Goal: Information Seeking & Learning: Learn about a topic

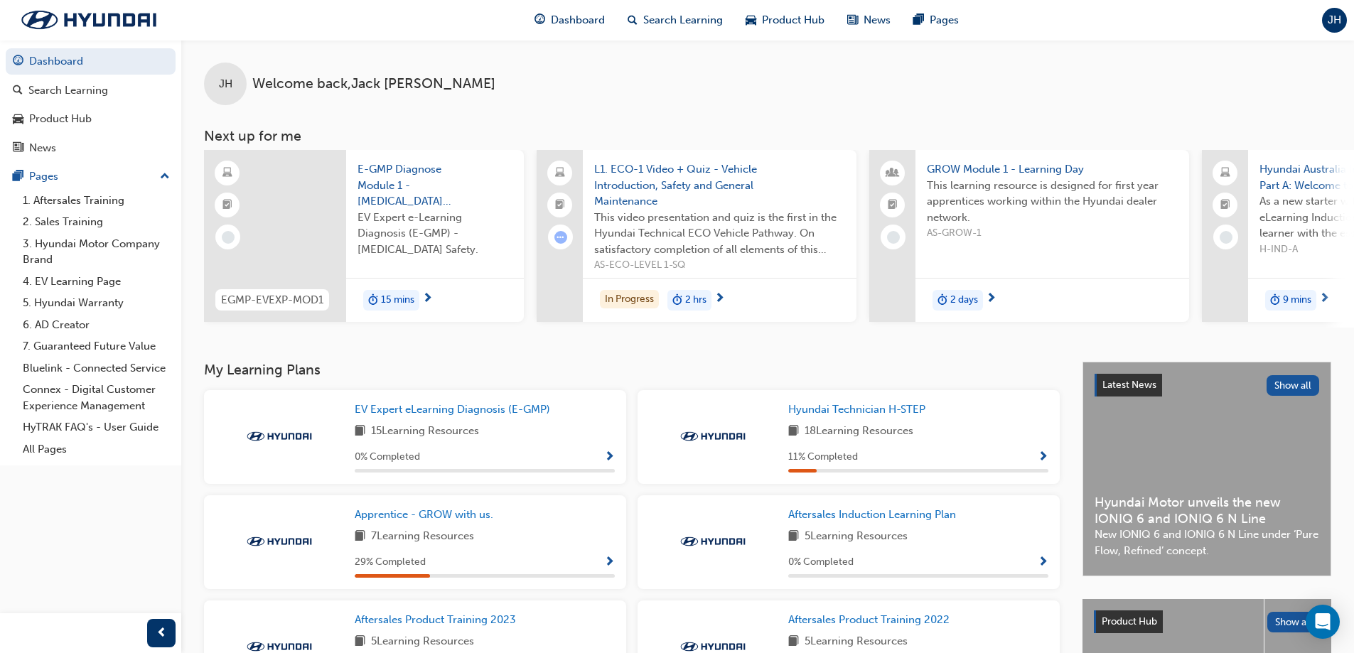
click at [732, 294] on div "In Progress 2 hrs" at bounding box center [720, 300] width 274 height 45
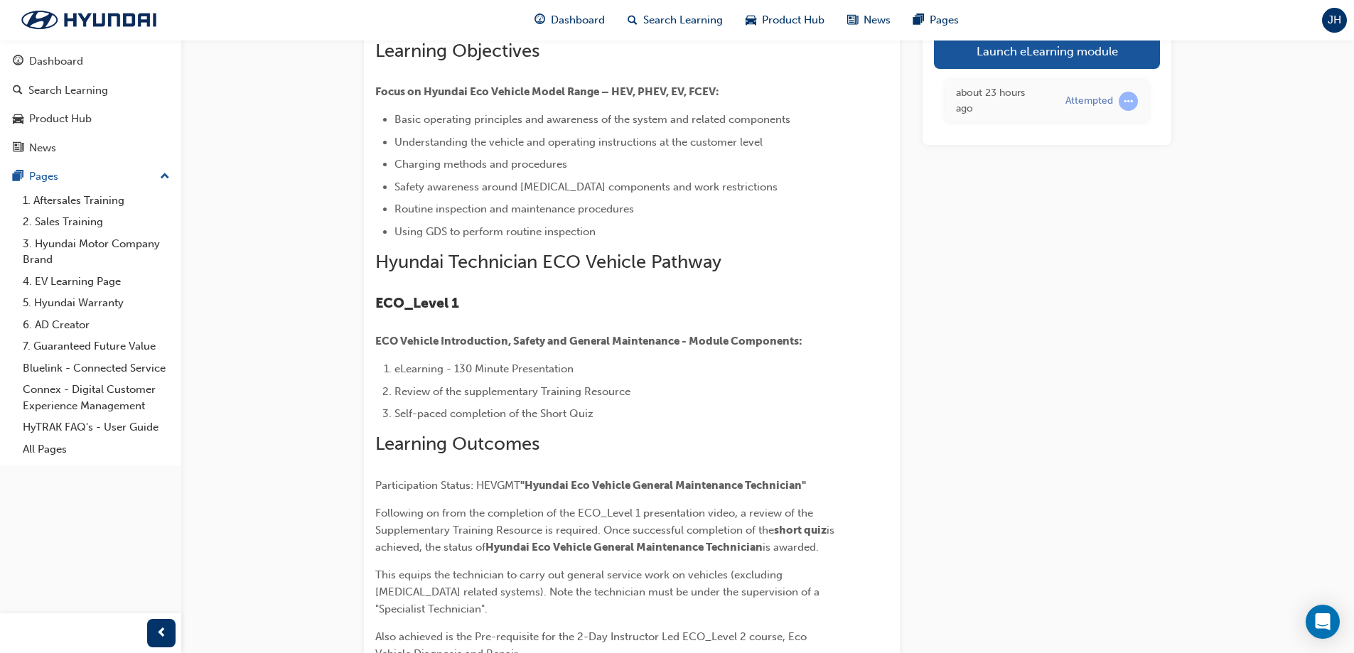
scroll to position [71, 0]
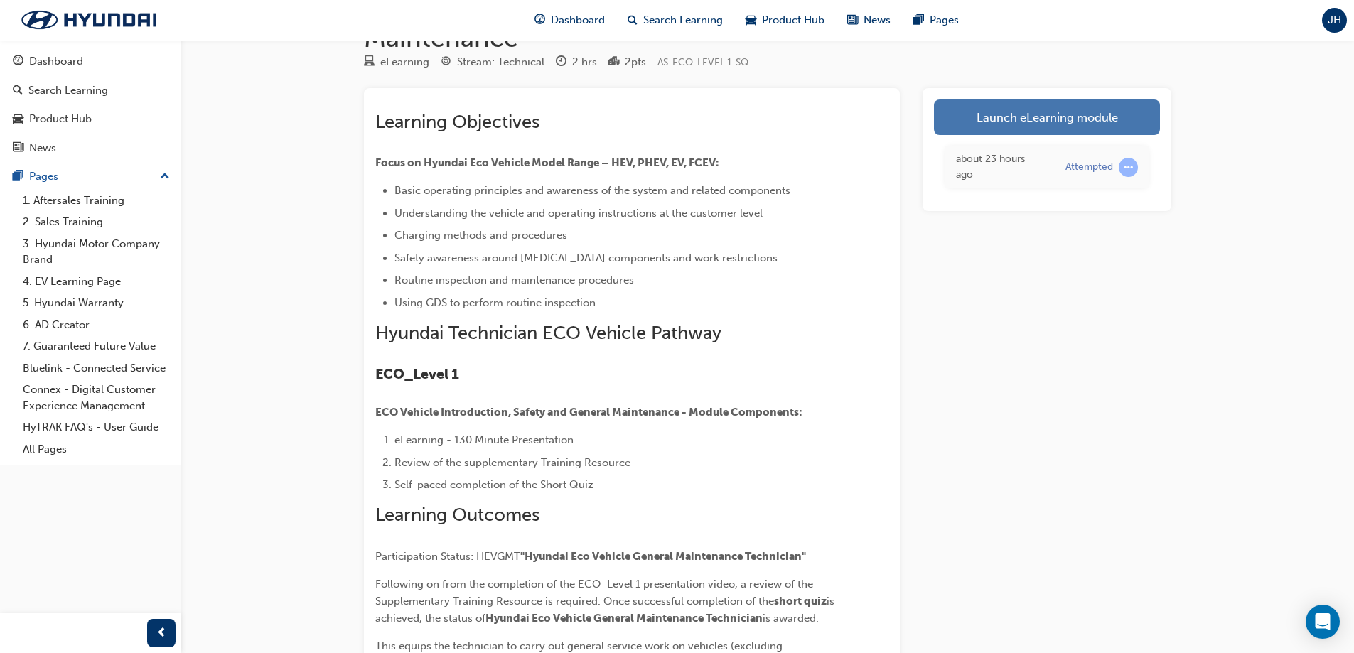
click at [1044, 114] on link "Launch eLearning module" at bounding box center [1047, 117] width 226 height 36
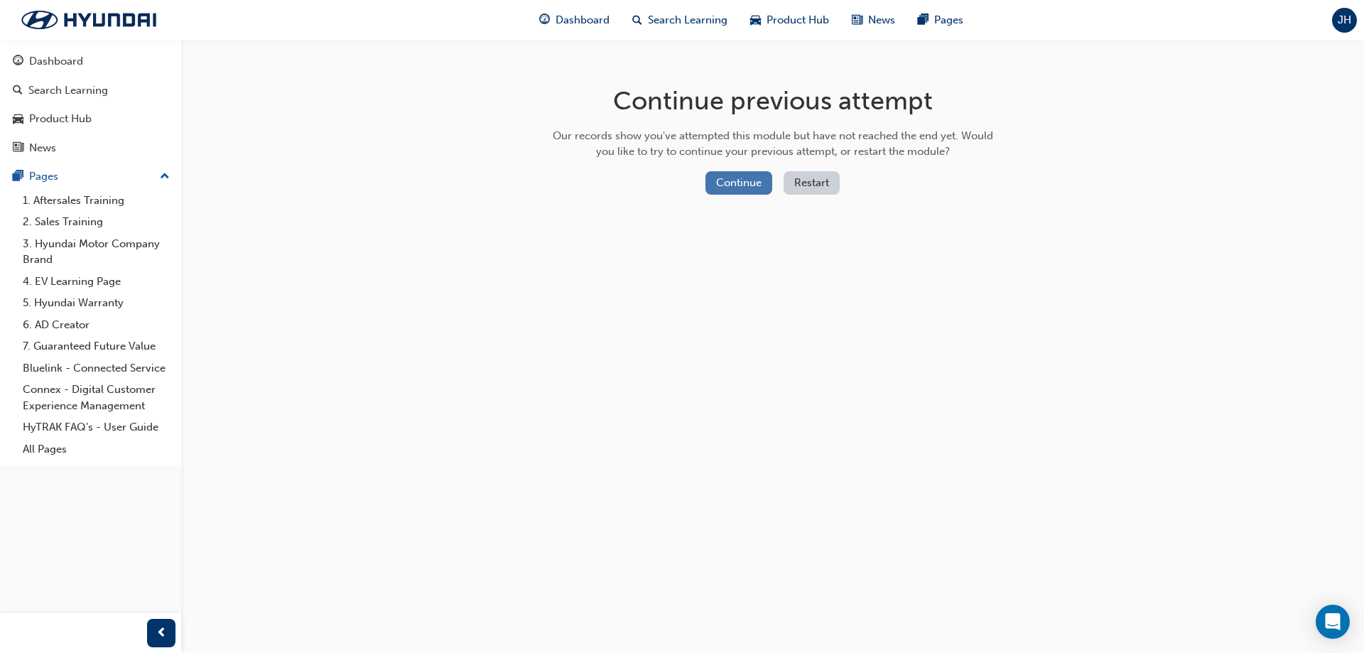
click at [742, 181] on button "Continue" at bounding box center [739, 182] width 67 height 23
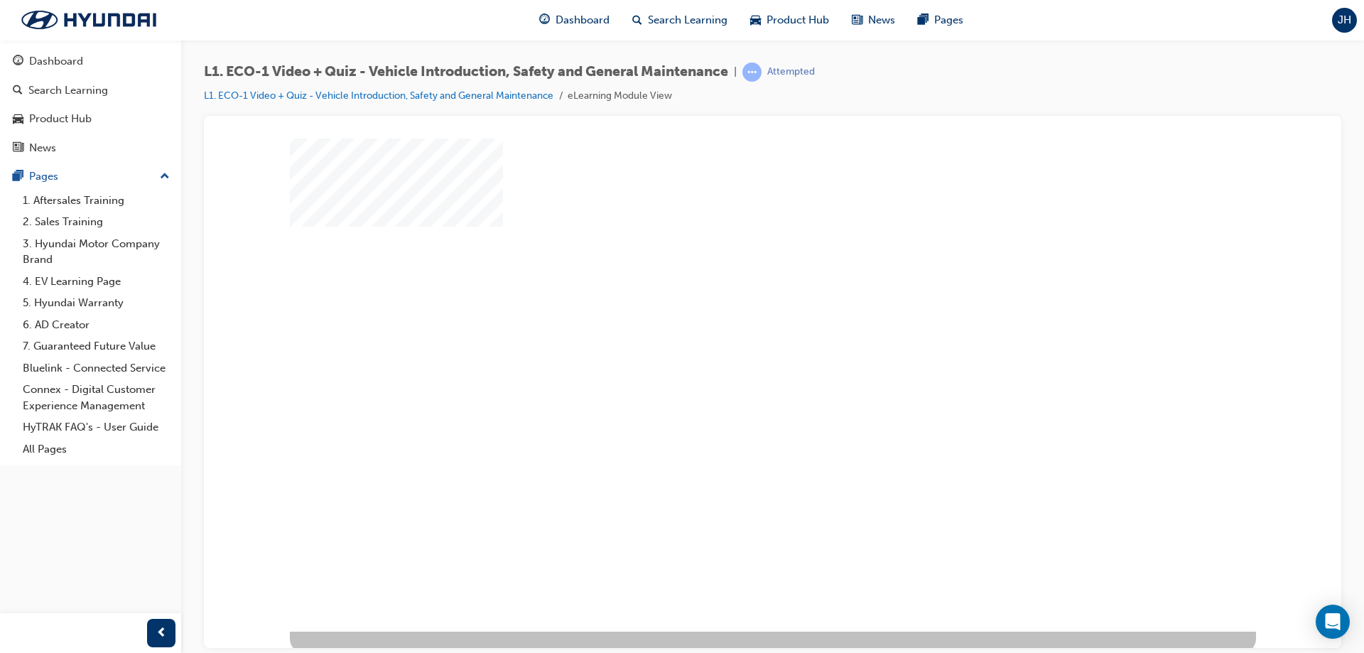
scroll to position [23, 0]
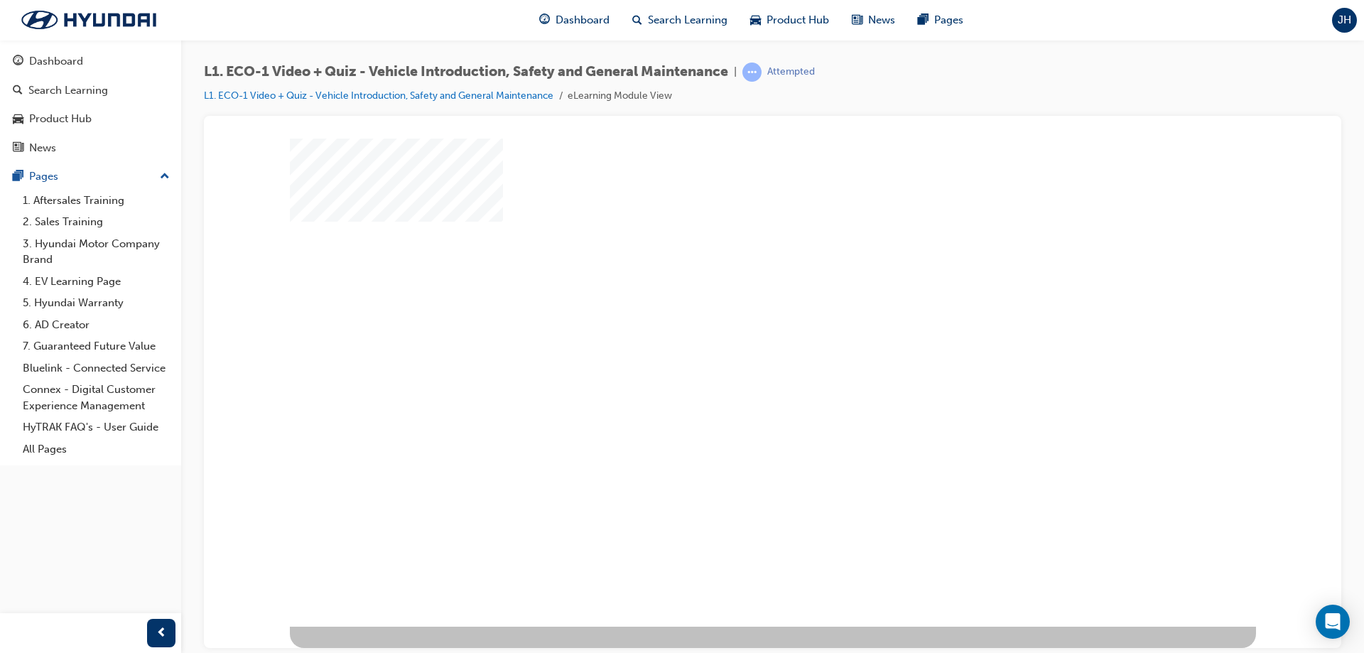
click at [732, 328] on div "play" at bounding box center [732, 328] width 0 height 0
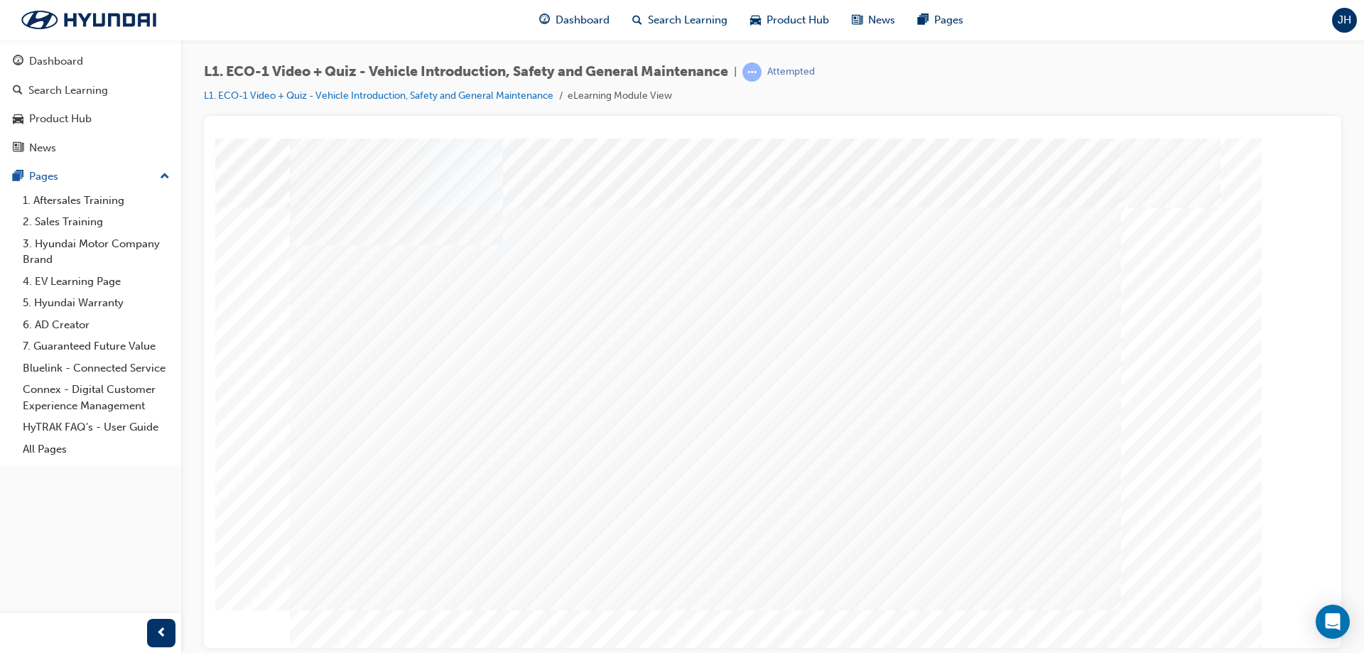
scroll to position [0, 0]
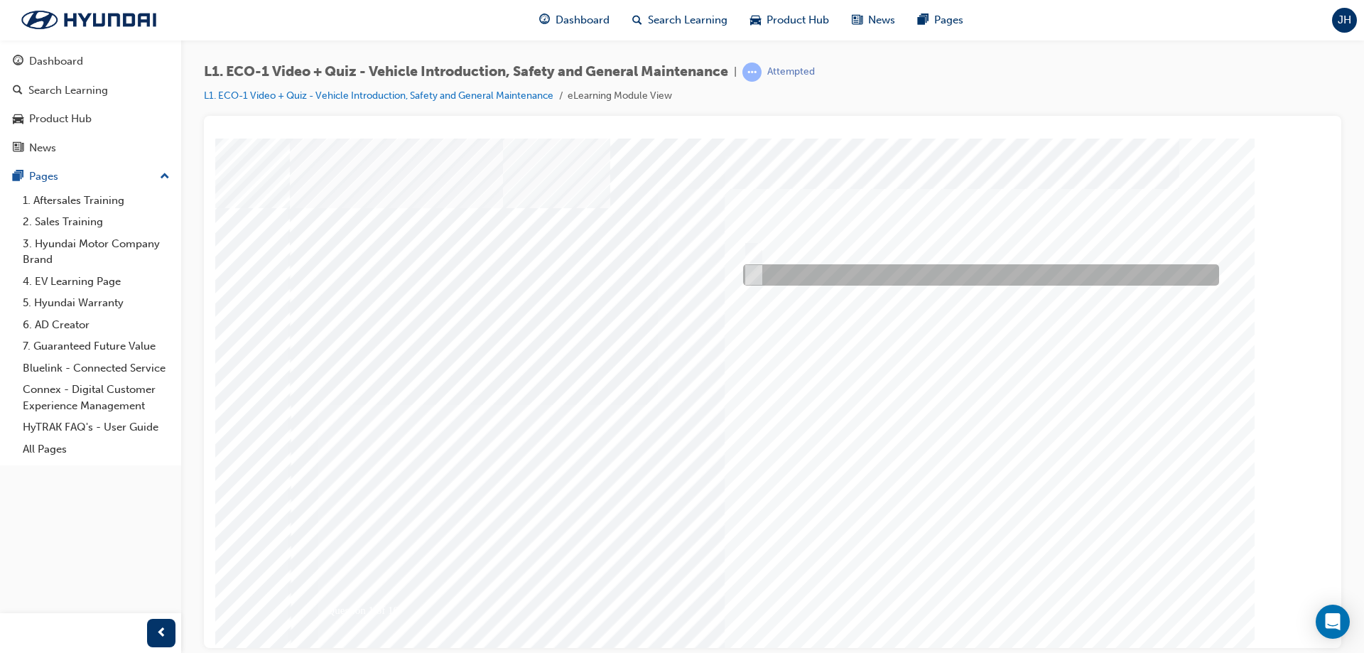
click at [846, 274] on div at bounding box center [978, 274] width 476 height 21
radio input "true"
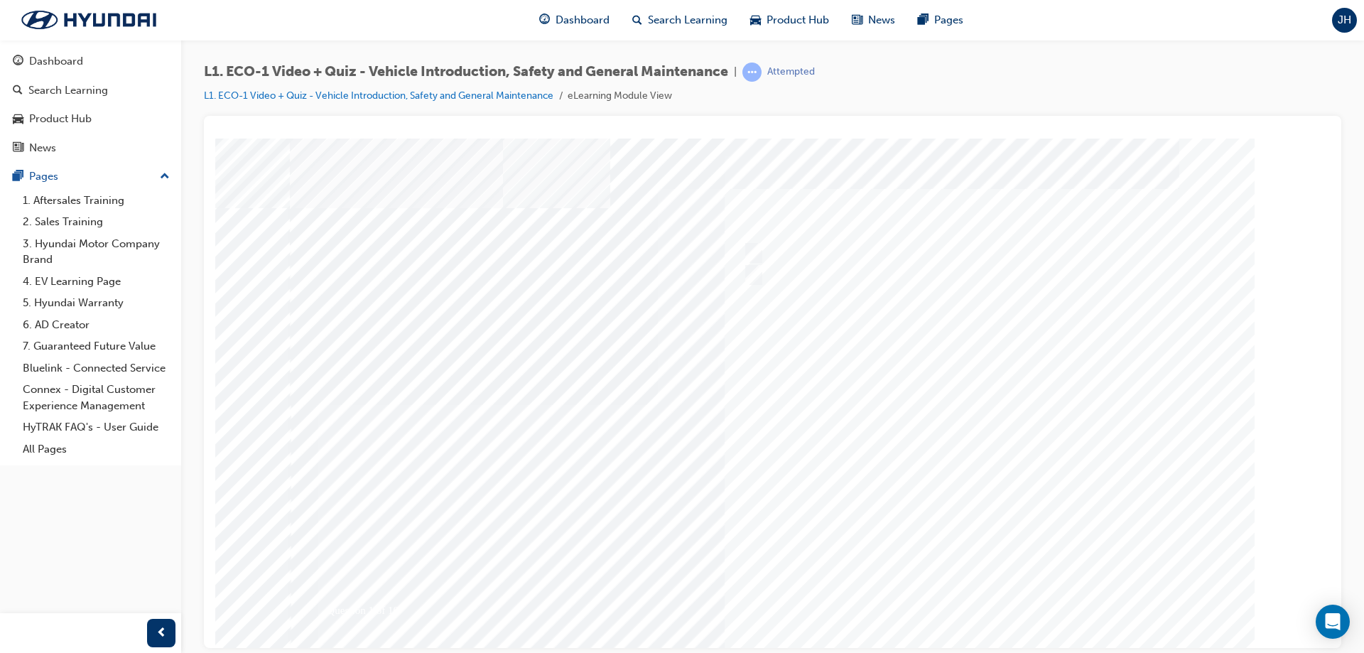
click at [949, 414] on div at bounding box center [773, 394] width 967 height 512
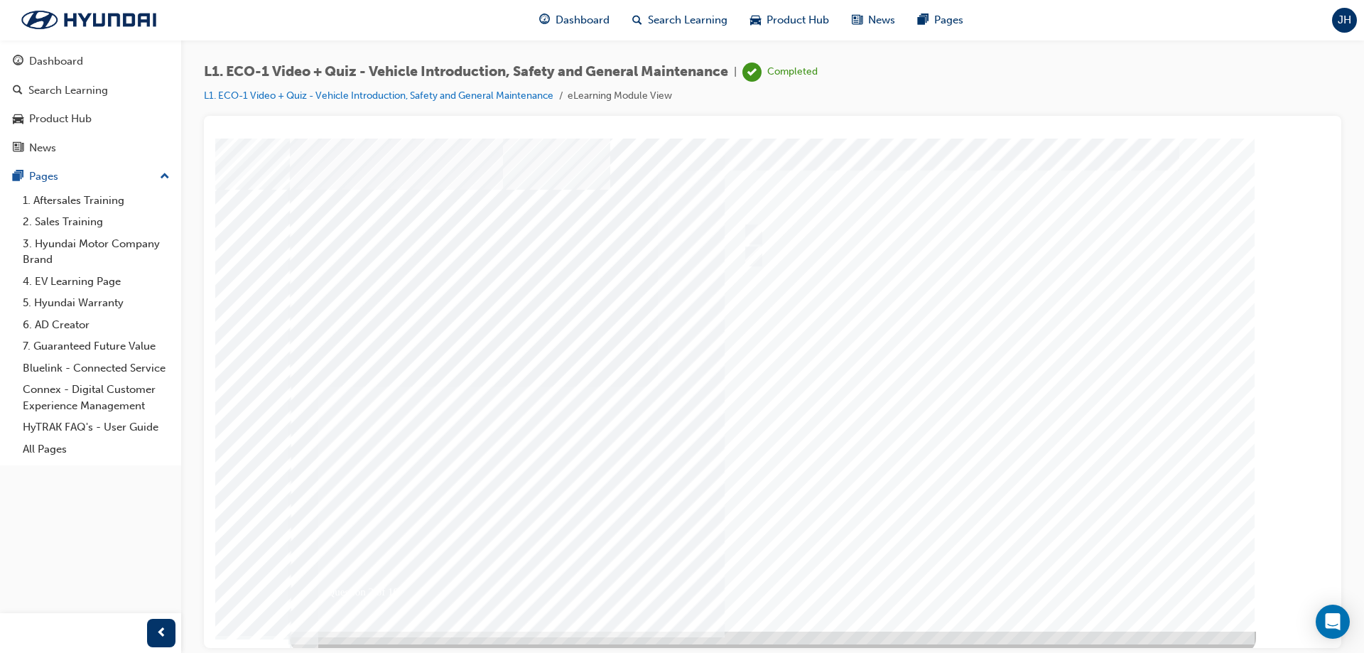
scroll to position [23, 0]
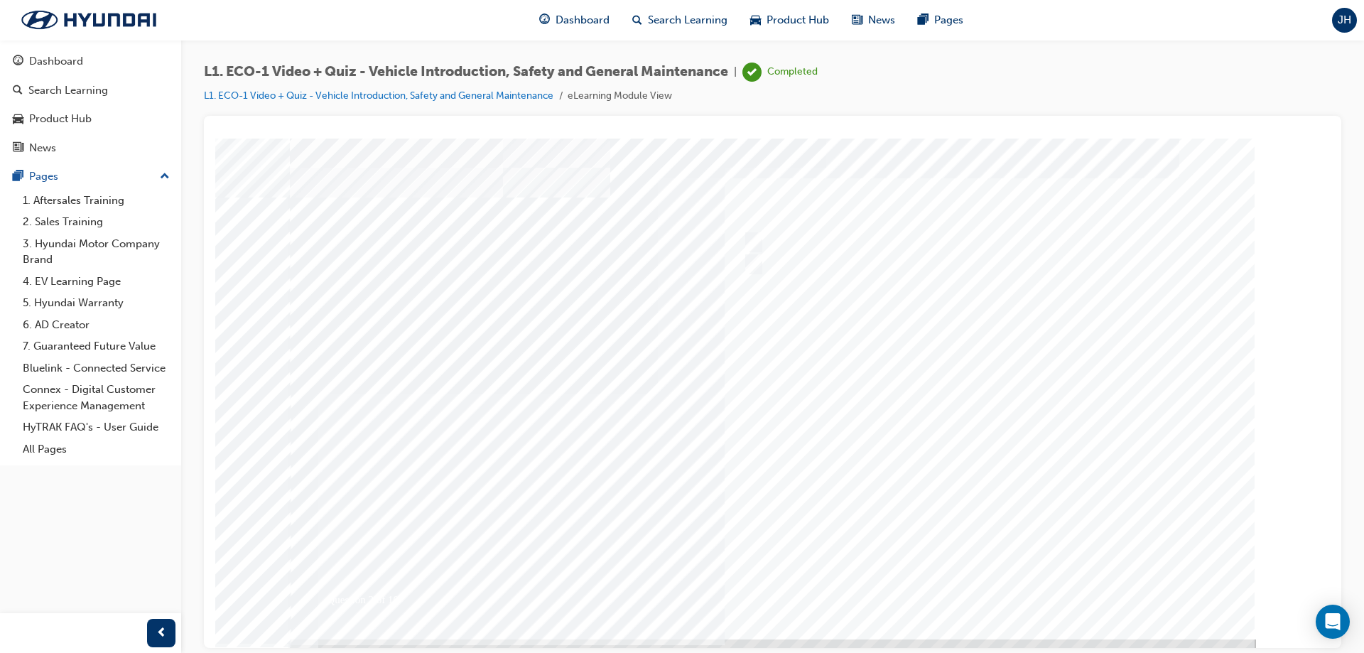
scroll to position [0, 0]
click at [748, 277] on div at bounding box center [773, 394] width 967 height 512
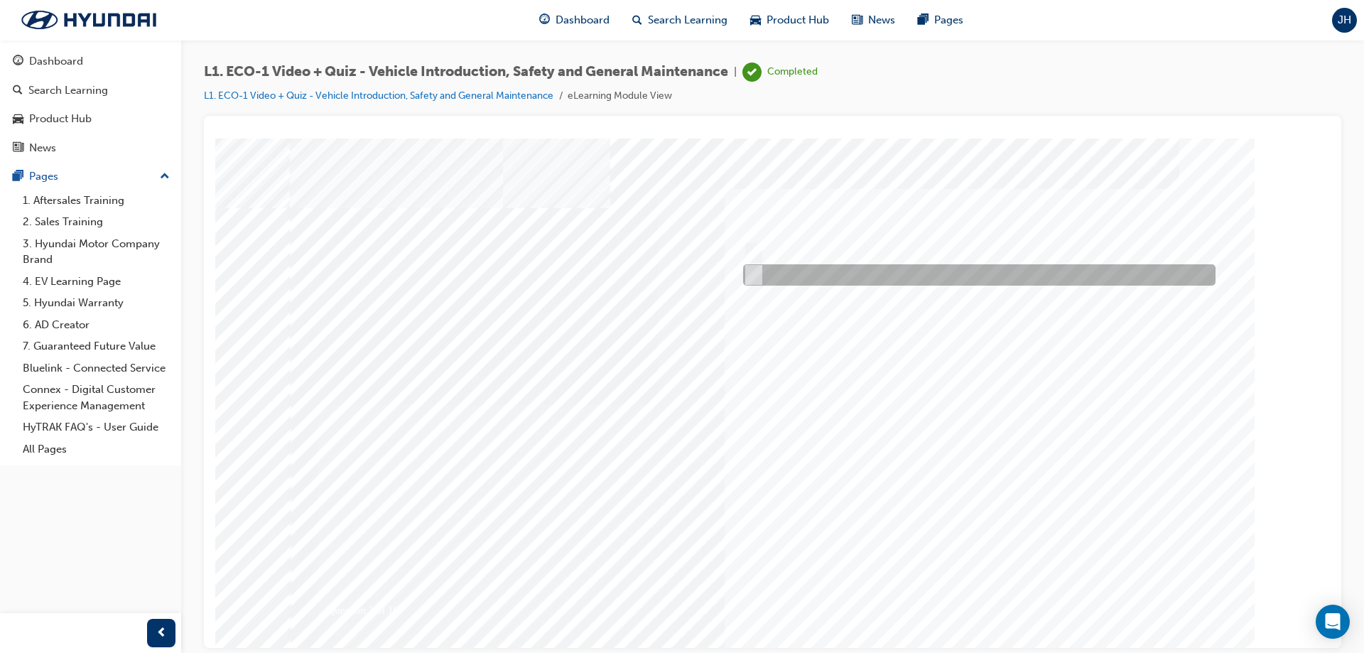
click at [758, 276] on input "No" at bounding box center [751, 275] width 16 height 16
radio input "true"
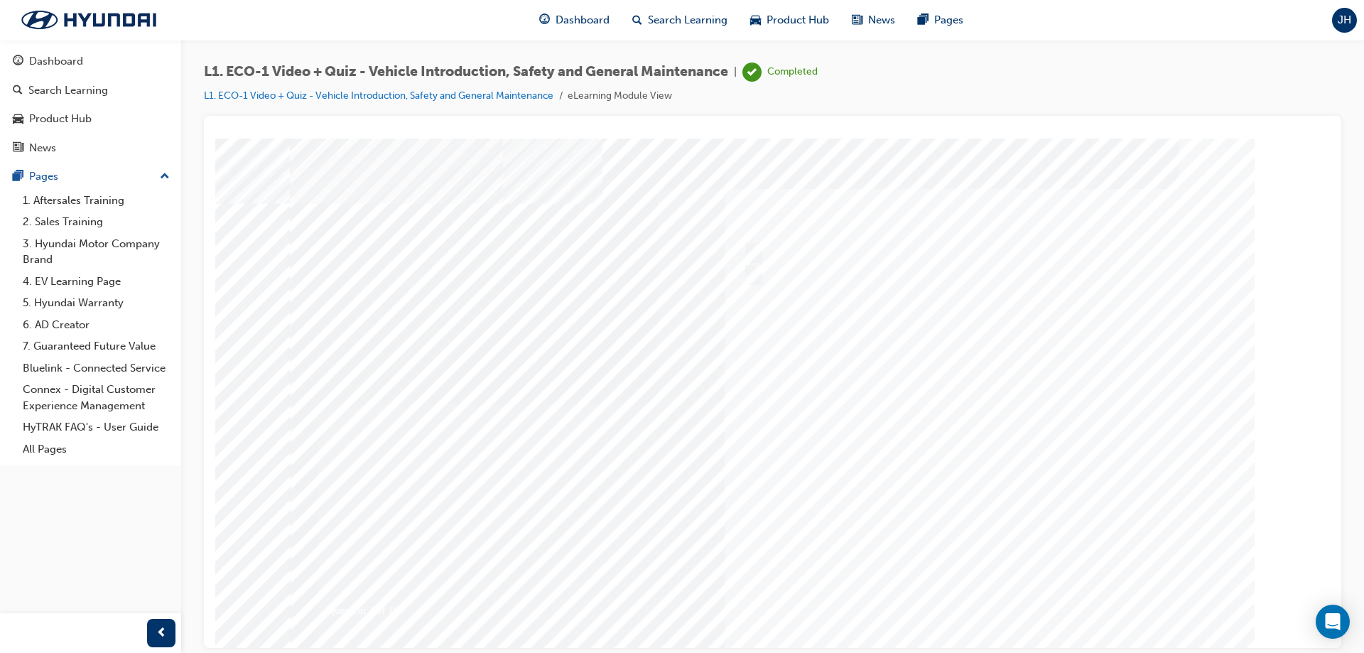
click at [967, 452] on div at bounding box center [773, 394] width 967 height 512
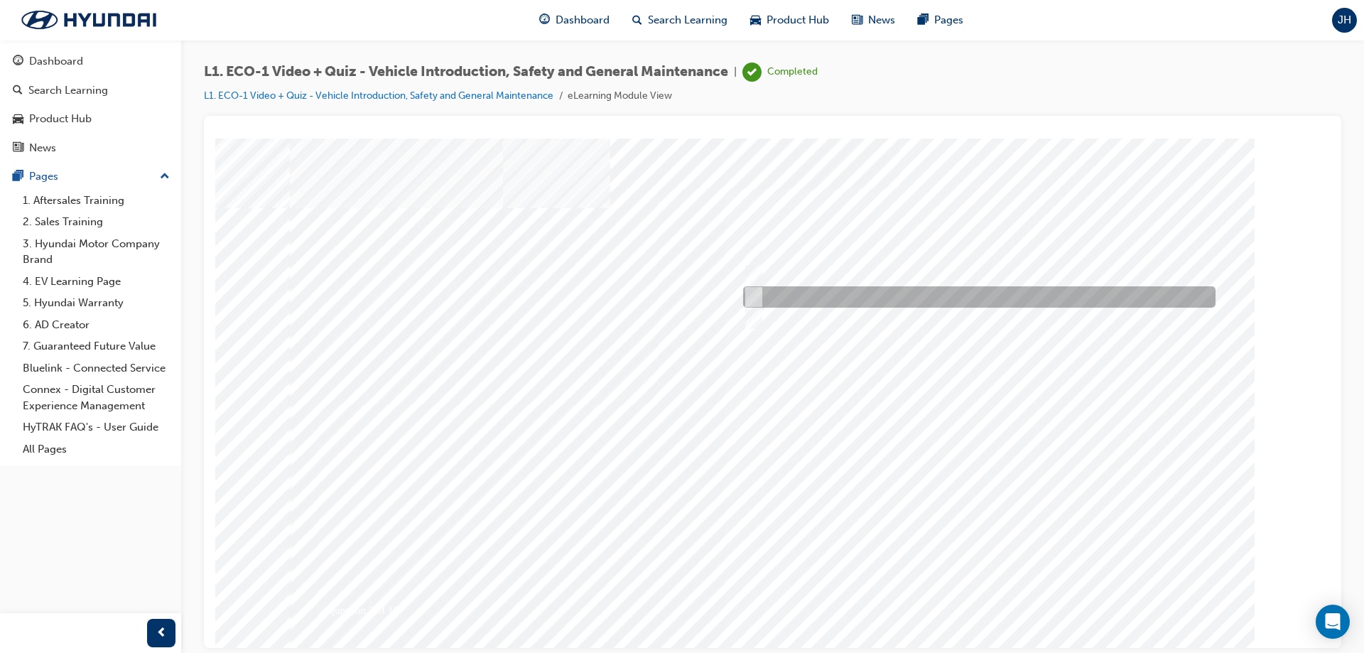
click at [931, 288] on div at bounding box center [976, 296] width 473 height 21
radio input "true"
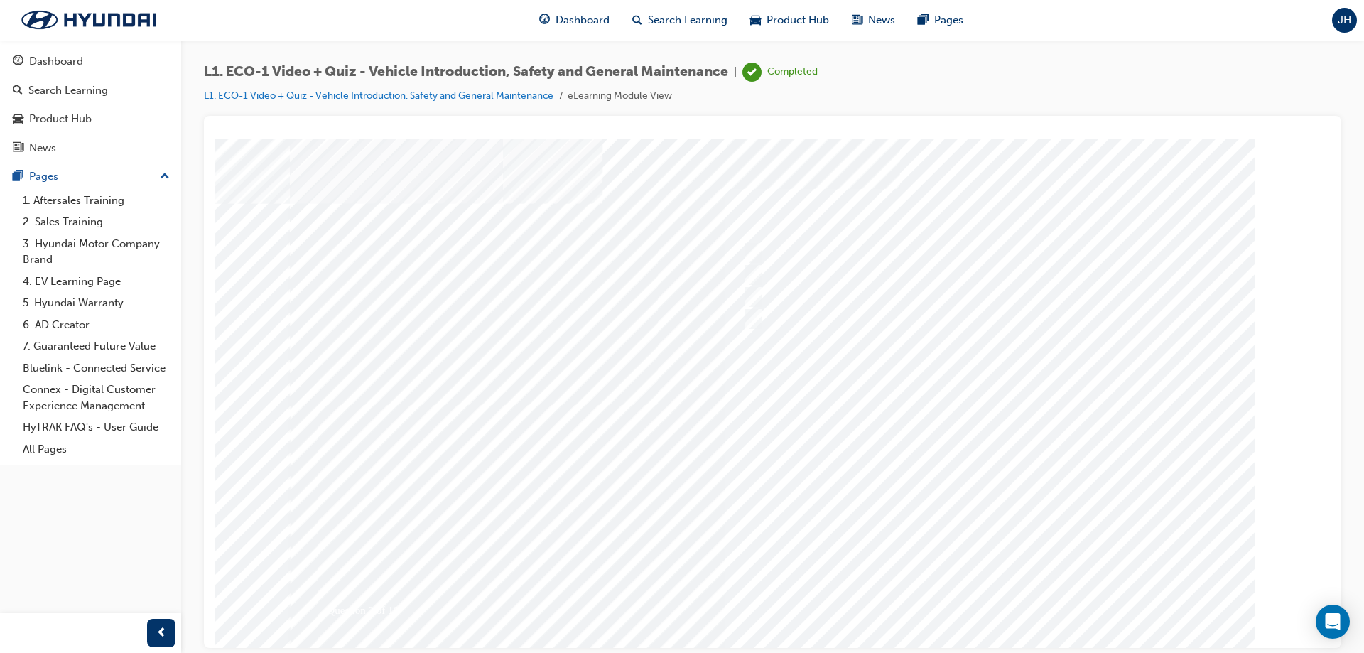
click at [960, 407] on div at bounding box center [773, 394] width 967 height 512
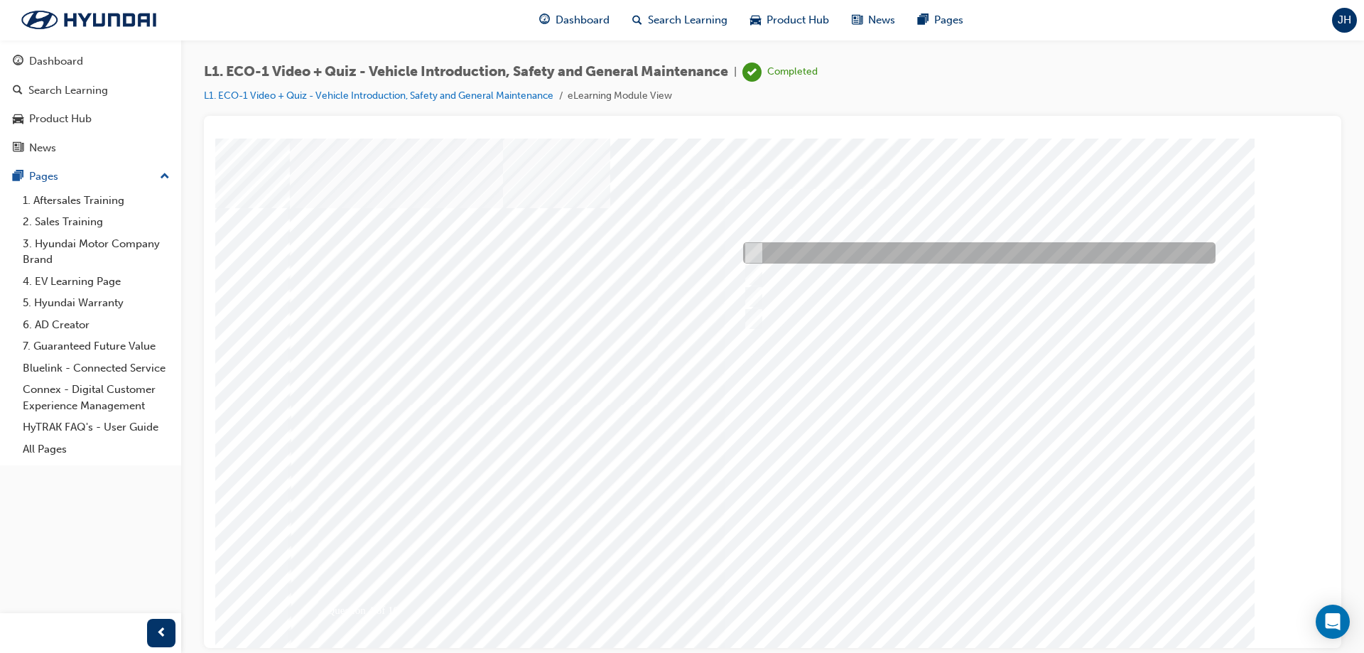
click at [756, 249] on input "An orange covering." at bounding box center [751, 253] width 16 height 16
radio input "true"
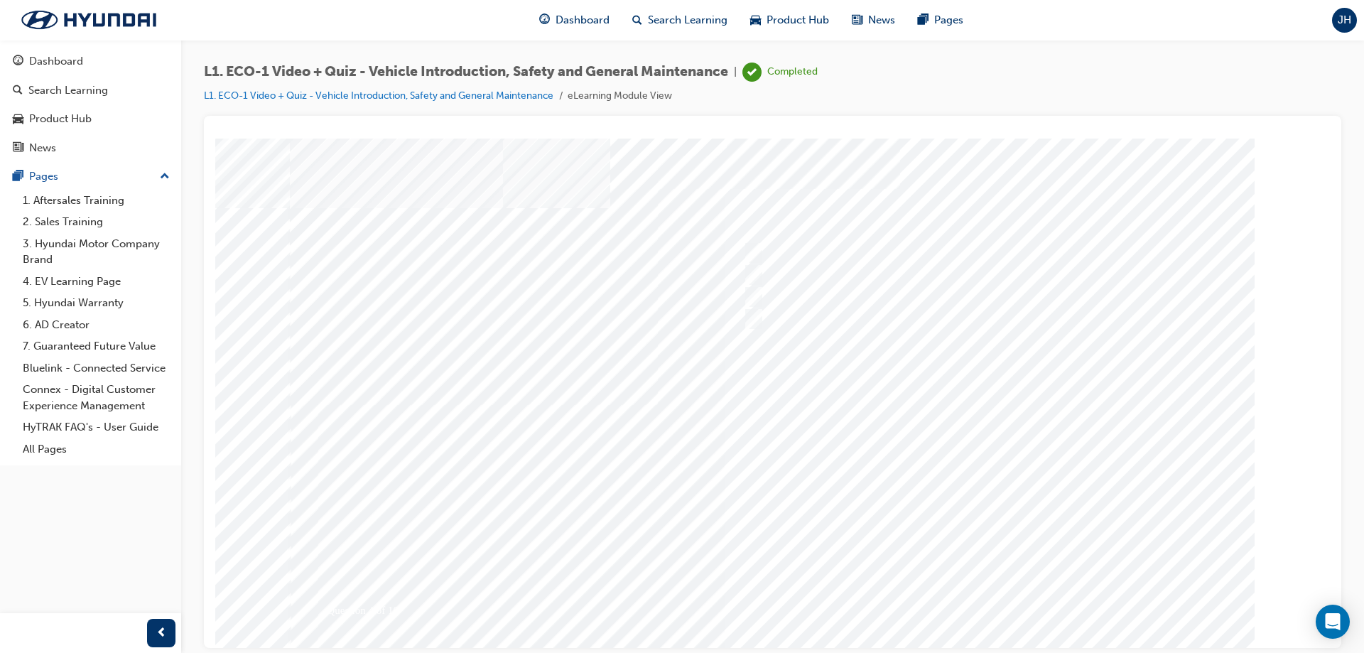
click at [977, 478] on div at bounding box center [773, 394] width 967 height 512
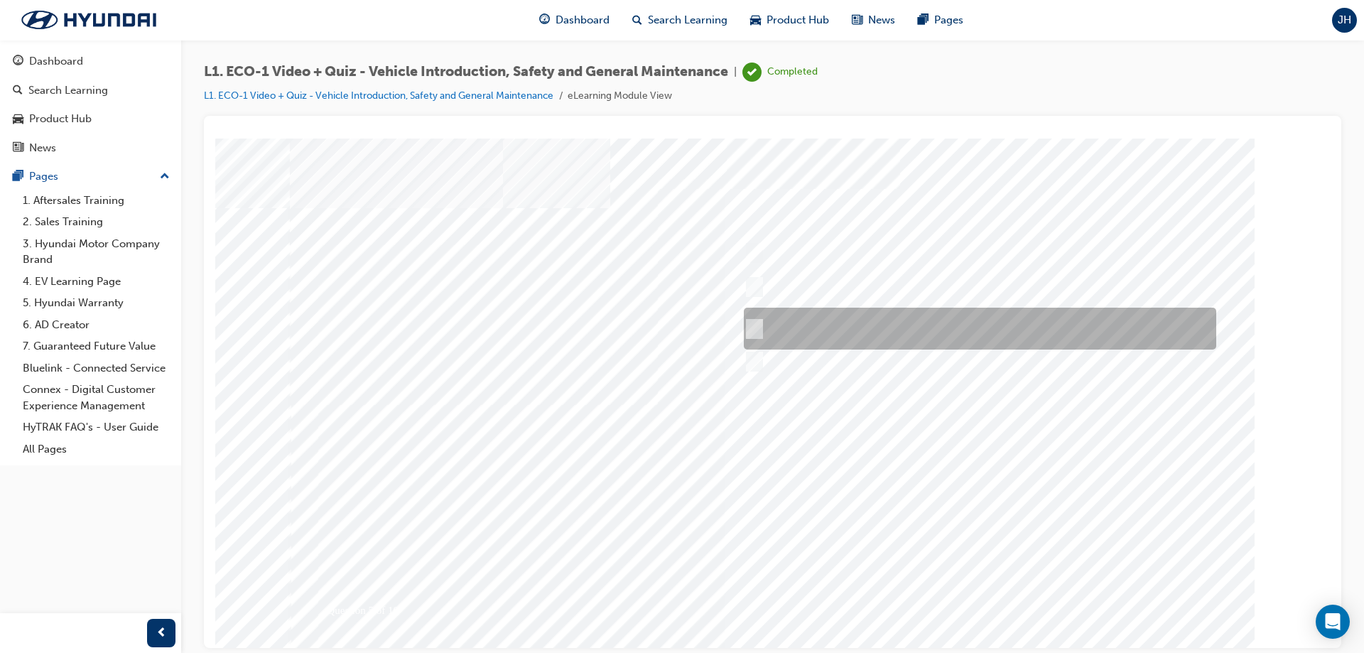
click at [744, 328] on input "Red means High Voltage is present, and orange means High Voltage may be present." at bounding box center [752, 329] width 16 height 16
radio input "true"
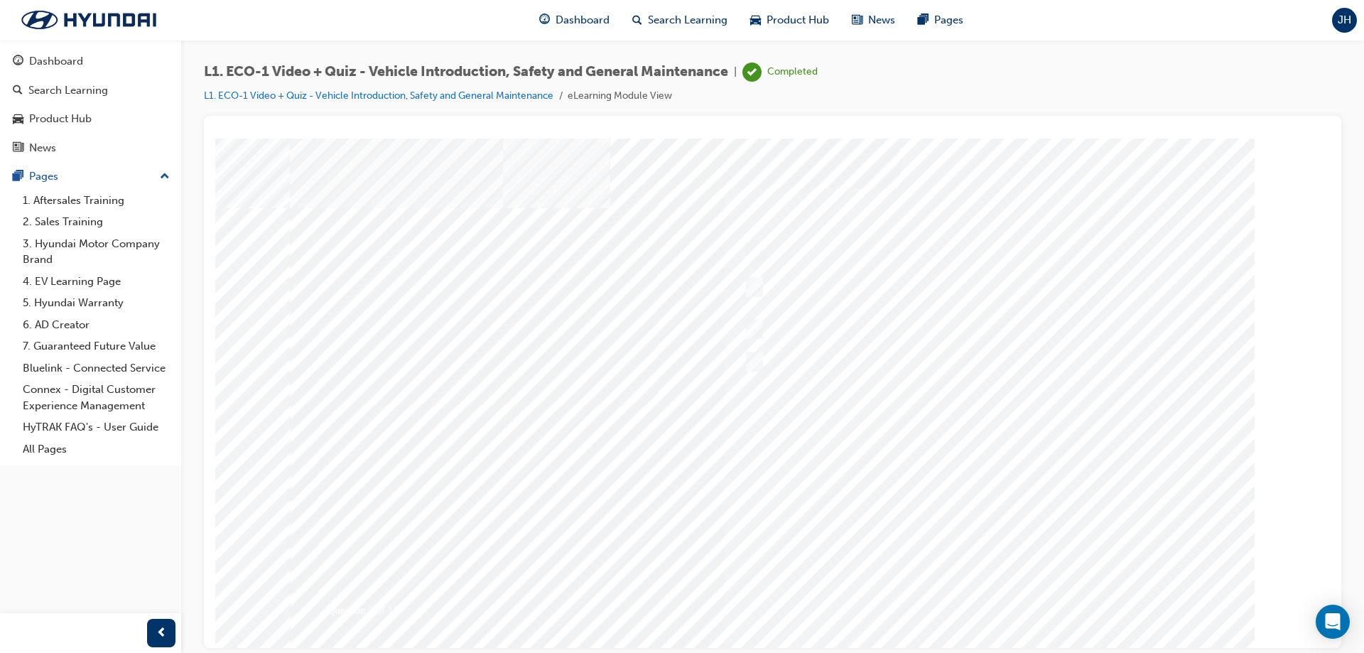
click at [975, 497] on div at bounding box center [773, 394] width 967 height 512
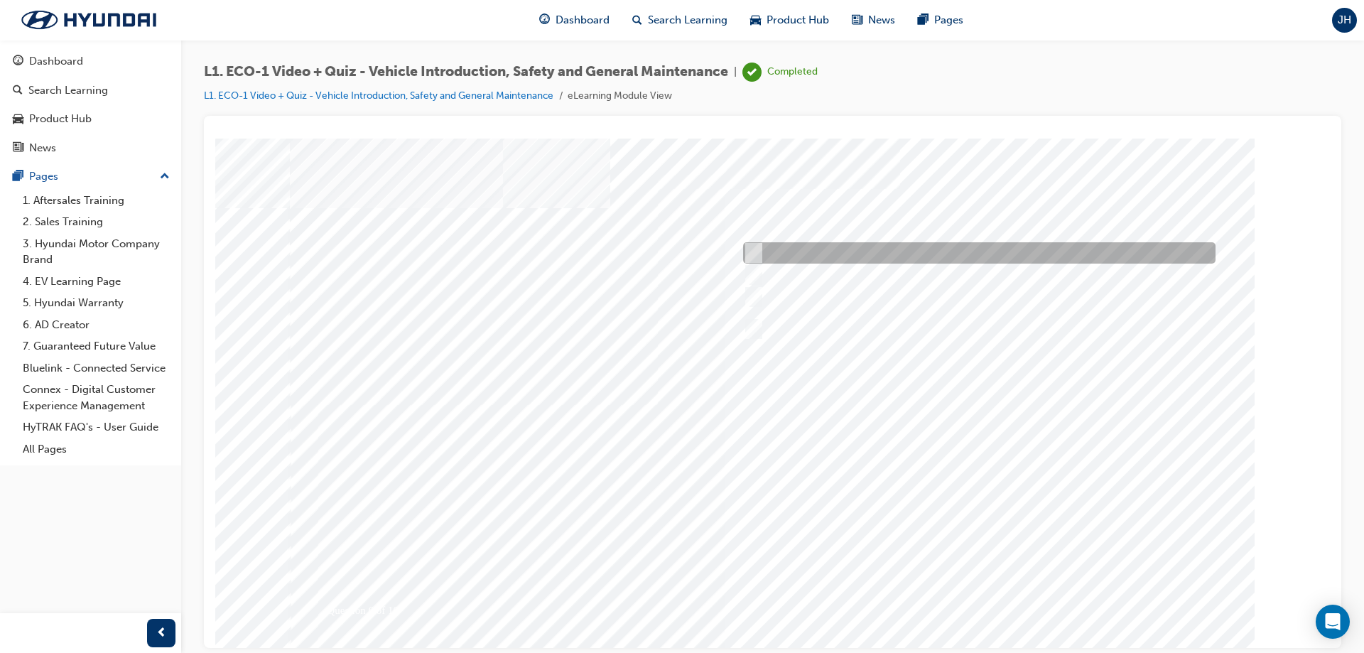
click at [785, 247] on div at bounding box center [976, 252] width 473 height 21
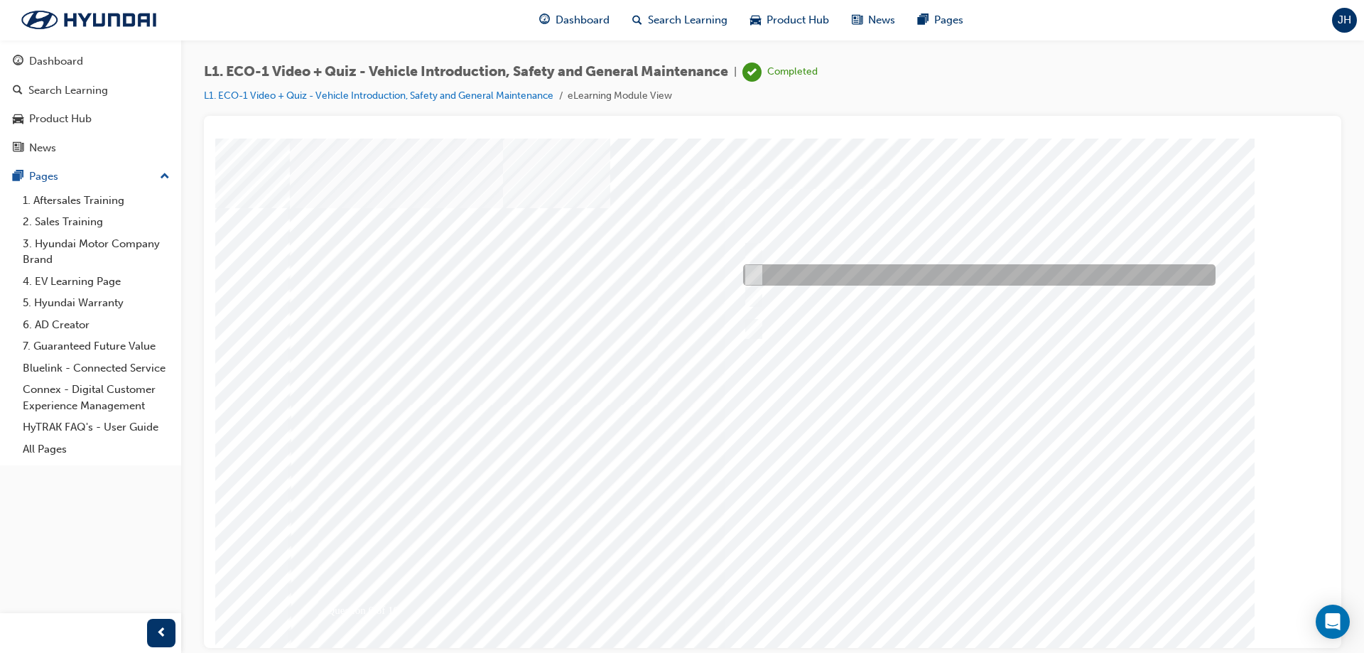
click at [789, 276] on div at bounding box center [976, 274] width 473 height 21
radio input "false"
radio input "true"
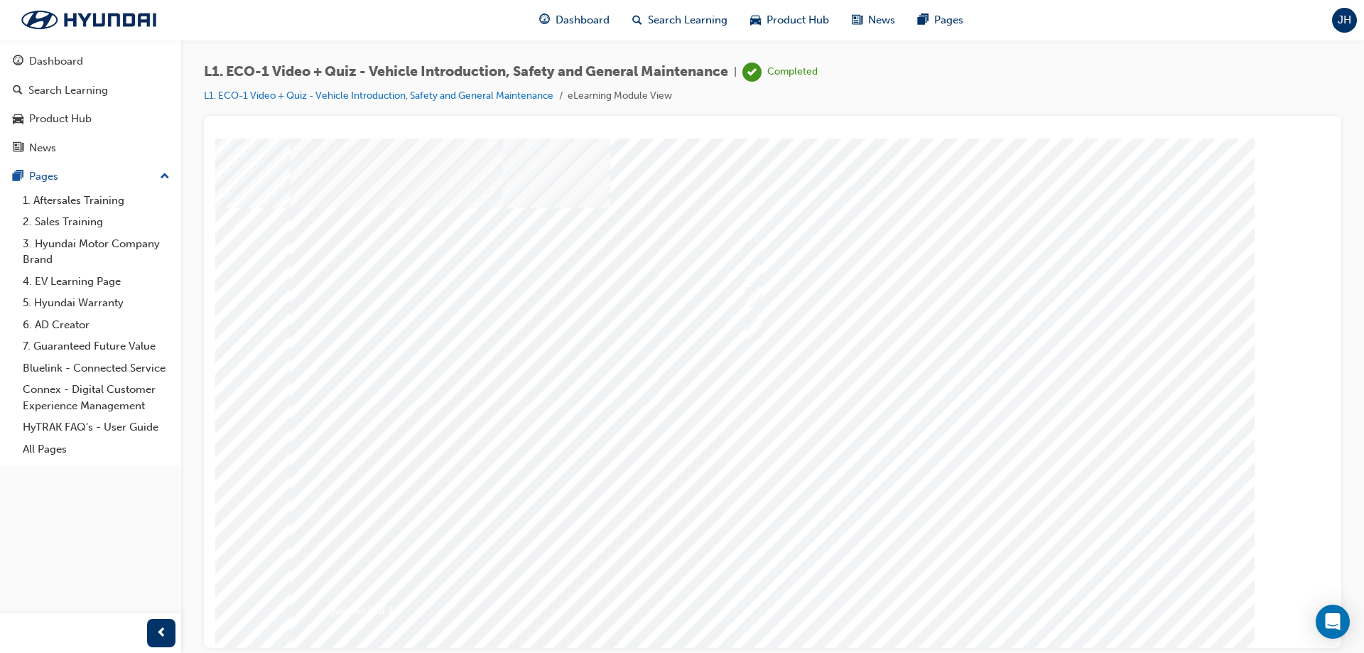
click at [976, 517] on div at bounding box center [773, 394] width 967 height 512
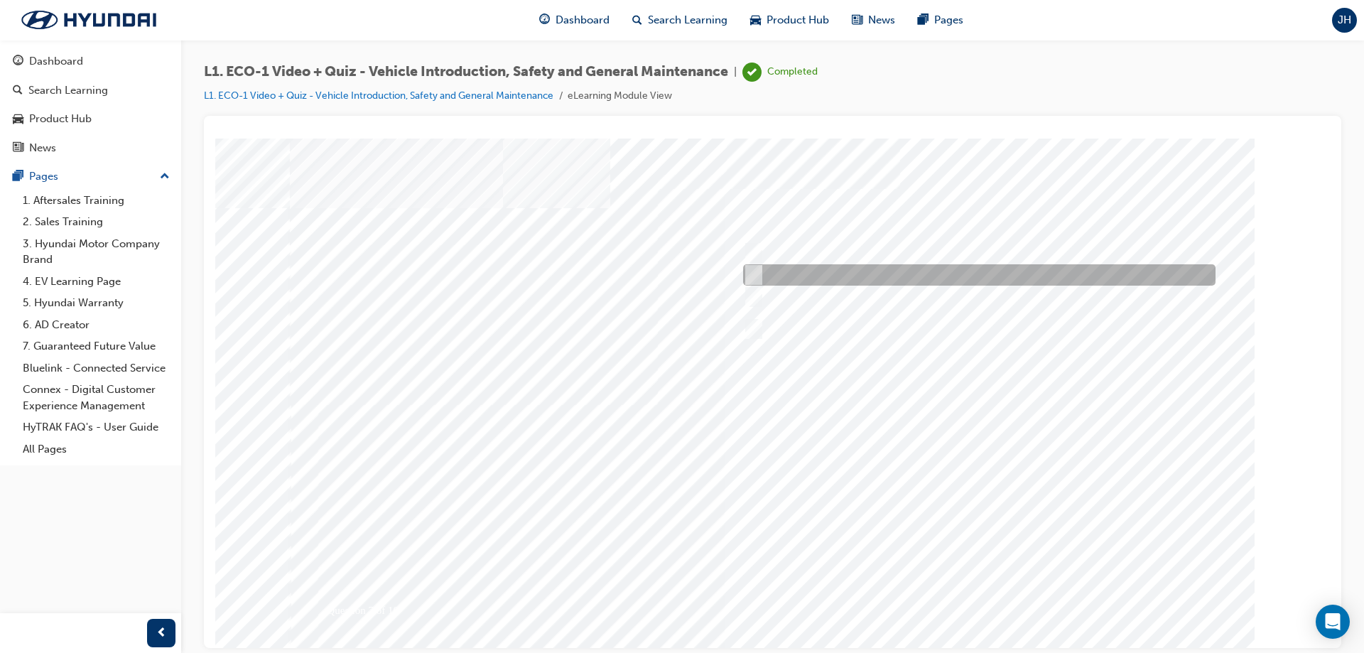
click at [753, 276] on input "No." at bounding box center [751, 275] width 16 height 16
radio input "true"
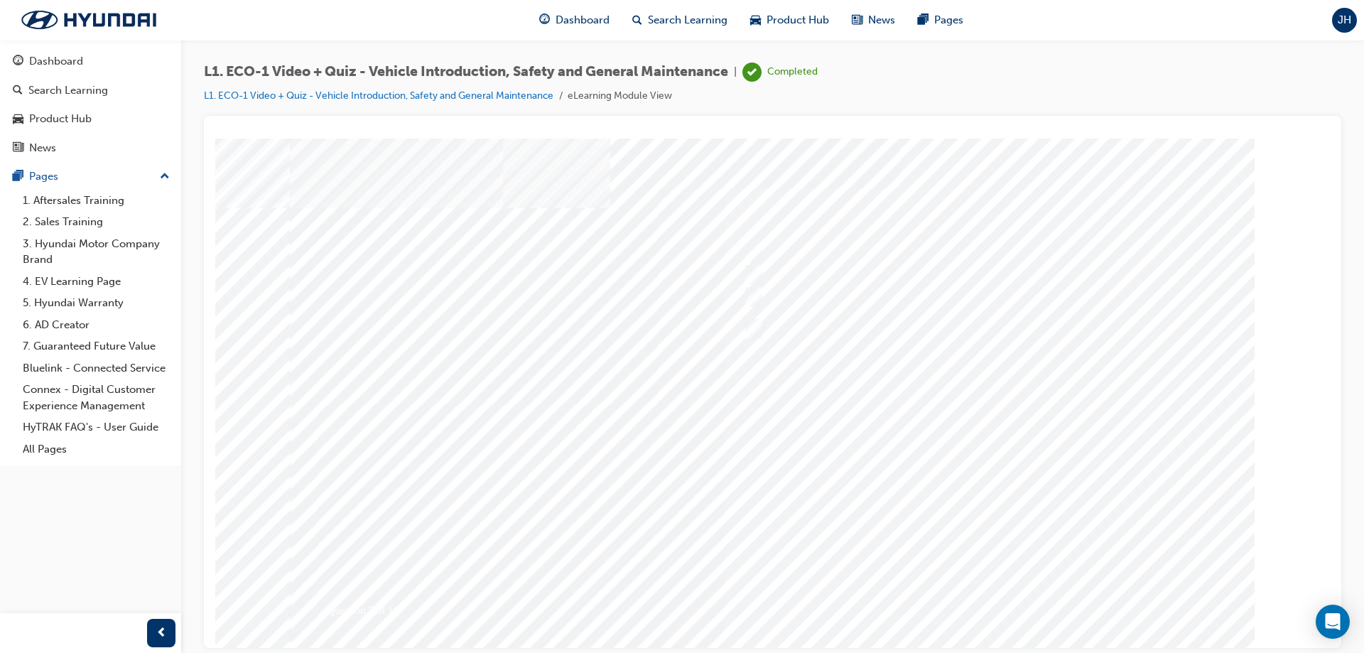
click at [965, 495] on div at bounding box center [773, 394] width 967 height 512
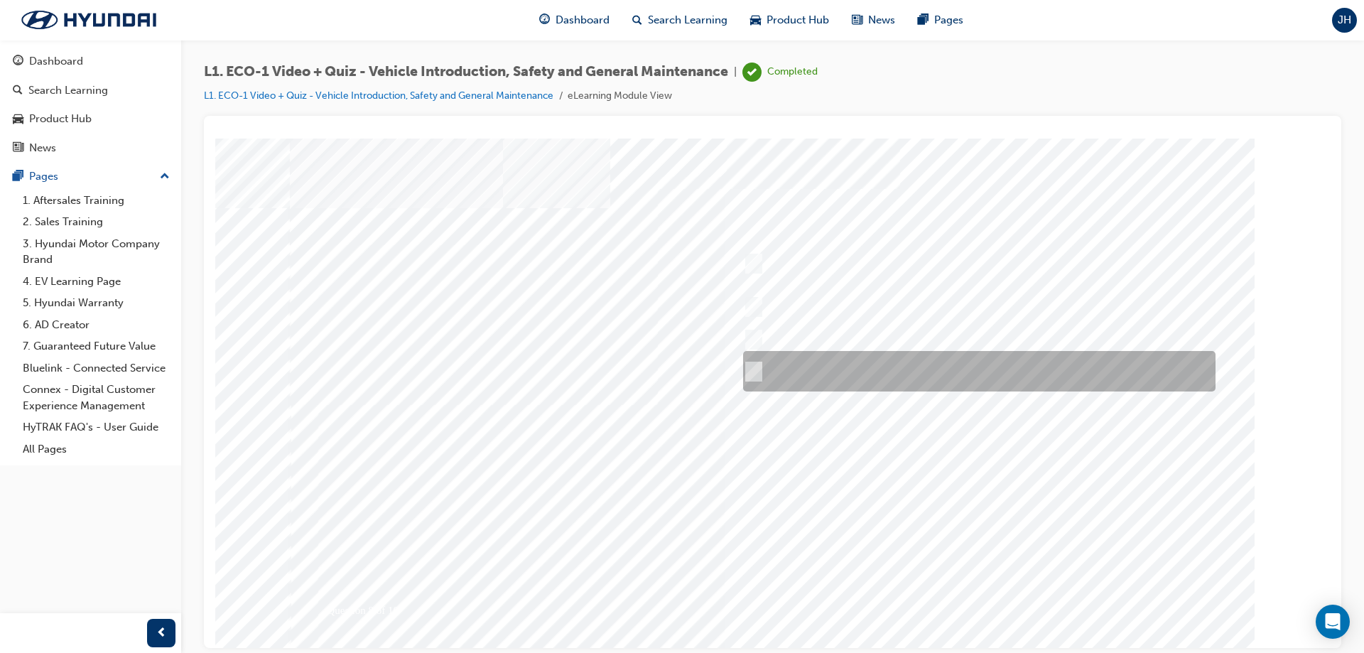
click at [1055, 366] on div at bounding box center [976, 371] width 473 height 41
radio input "true"
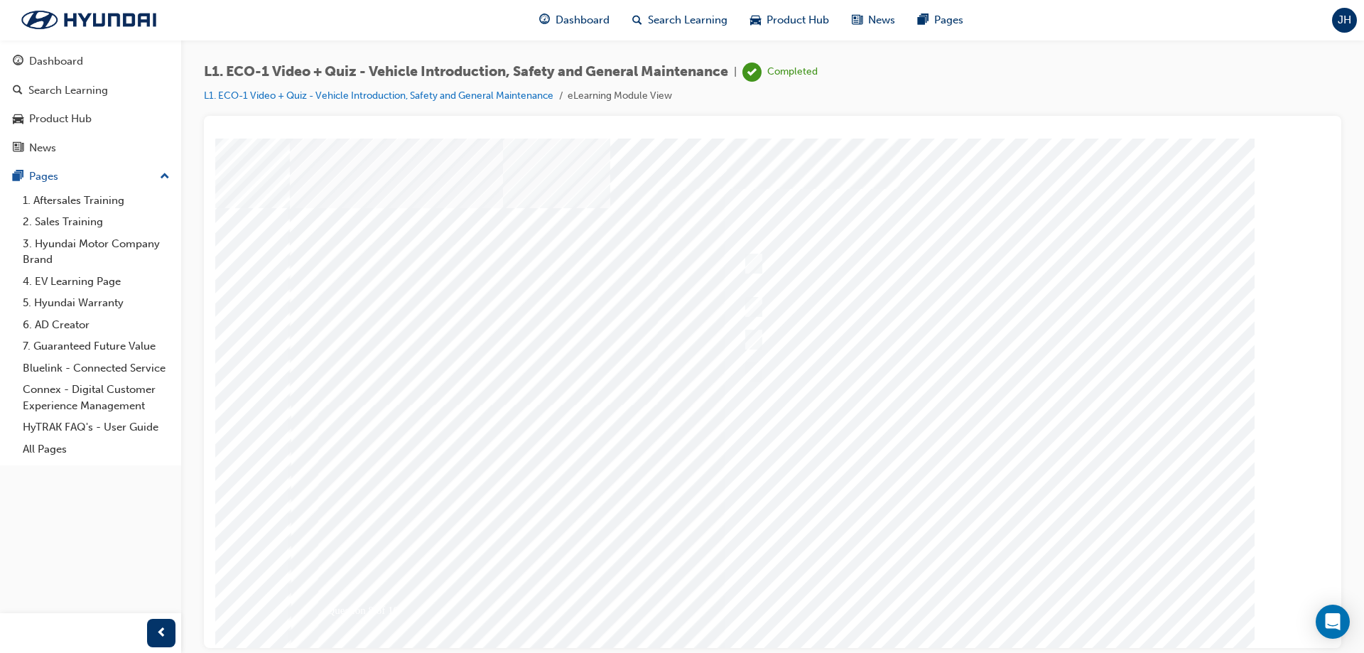
click at [898, 475] on div at bounding box center [773, 394] width 967 height 512
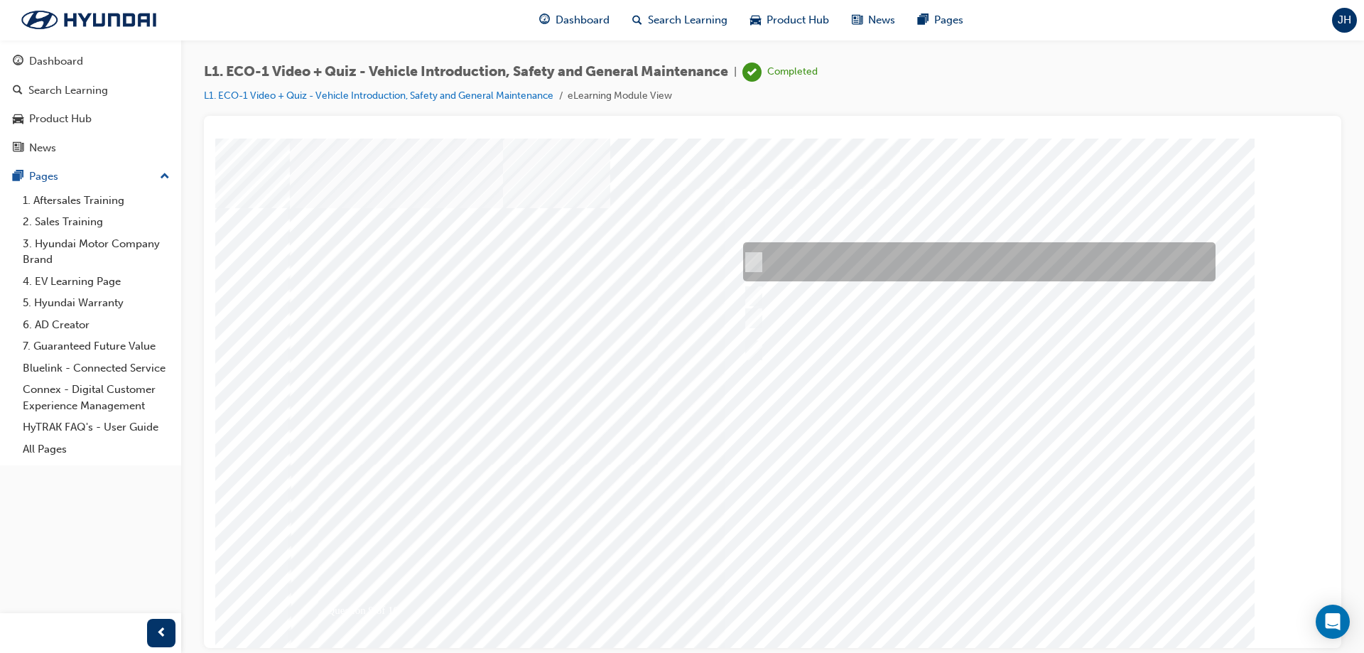
click at [774, 262] on div at bounding box center [976, 261] width 473 height 39
radio input "true"
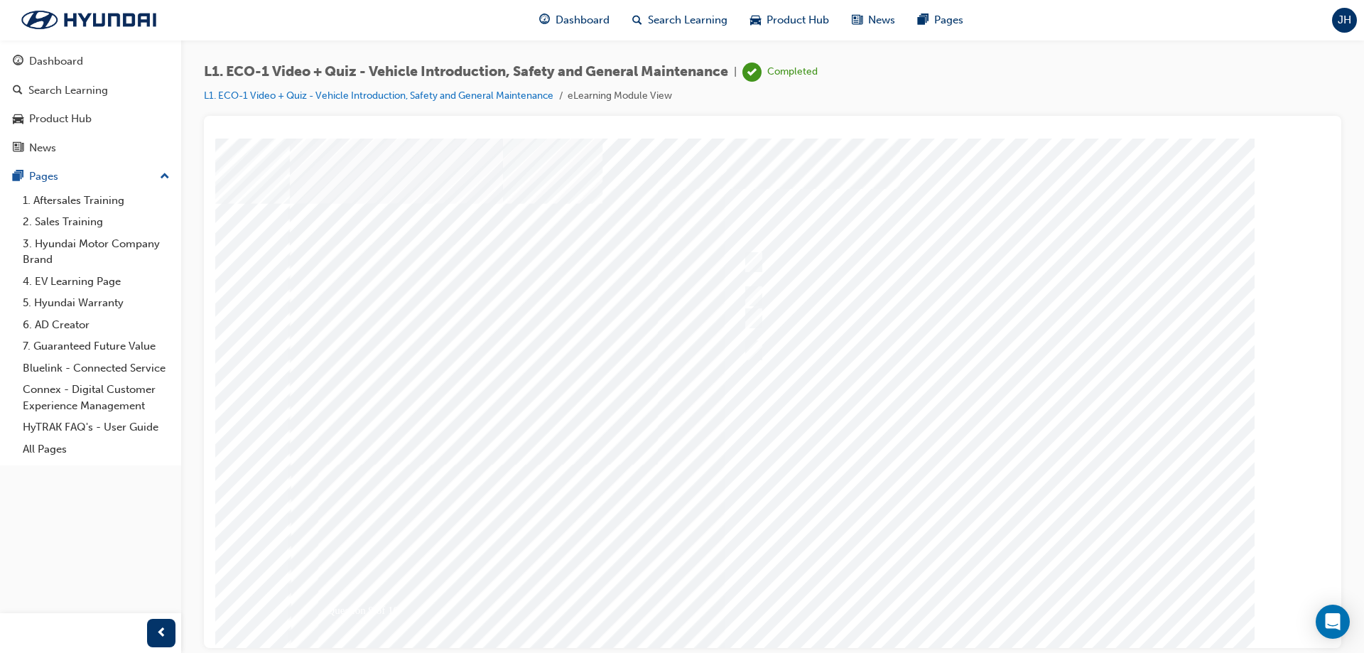
click at [966, 479] on div at bounding box center [773, 394] width 967 height 512
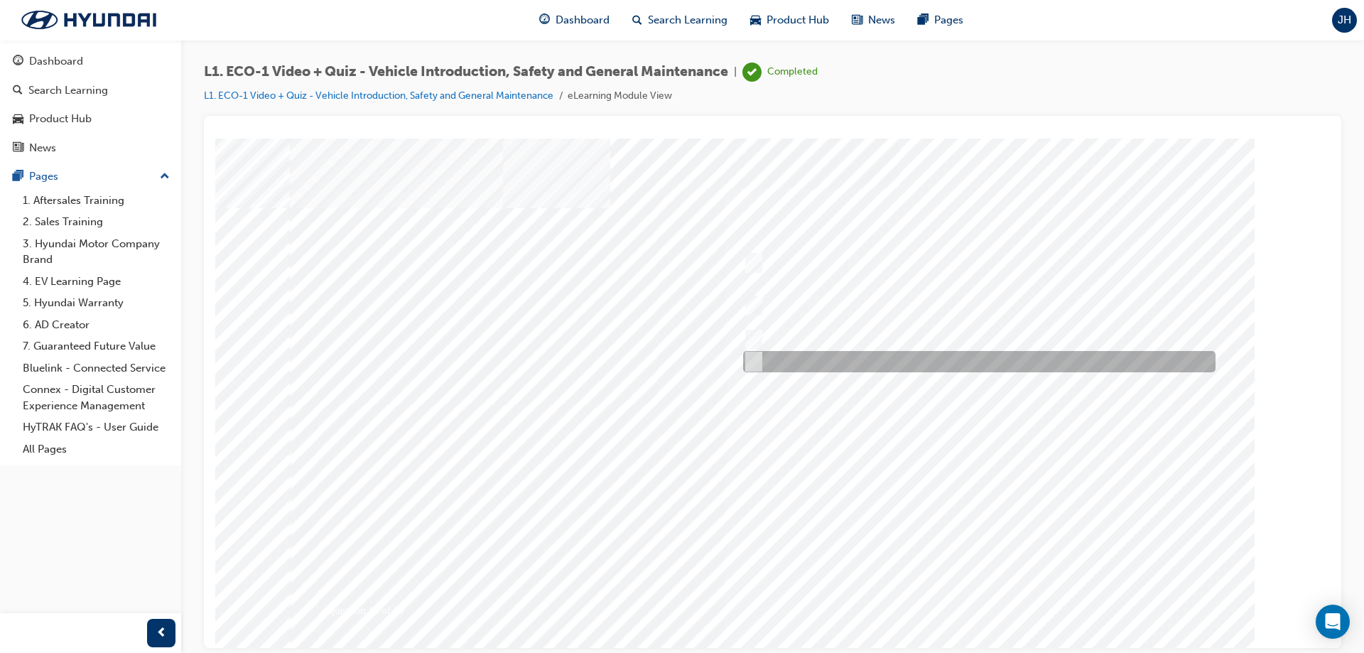
click at [828, 353] on div at bounding box center [976, 361] width 473 height 21
radio input "true"
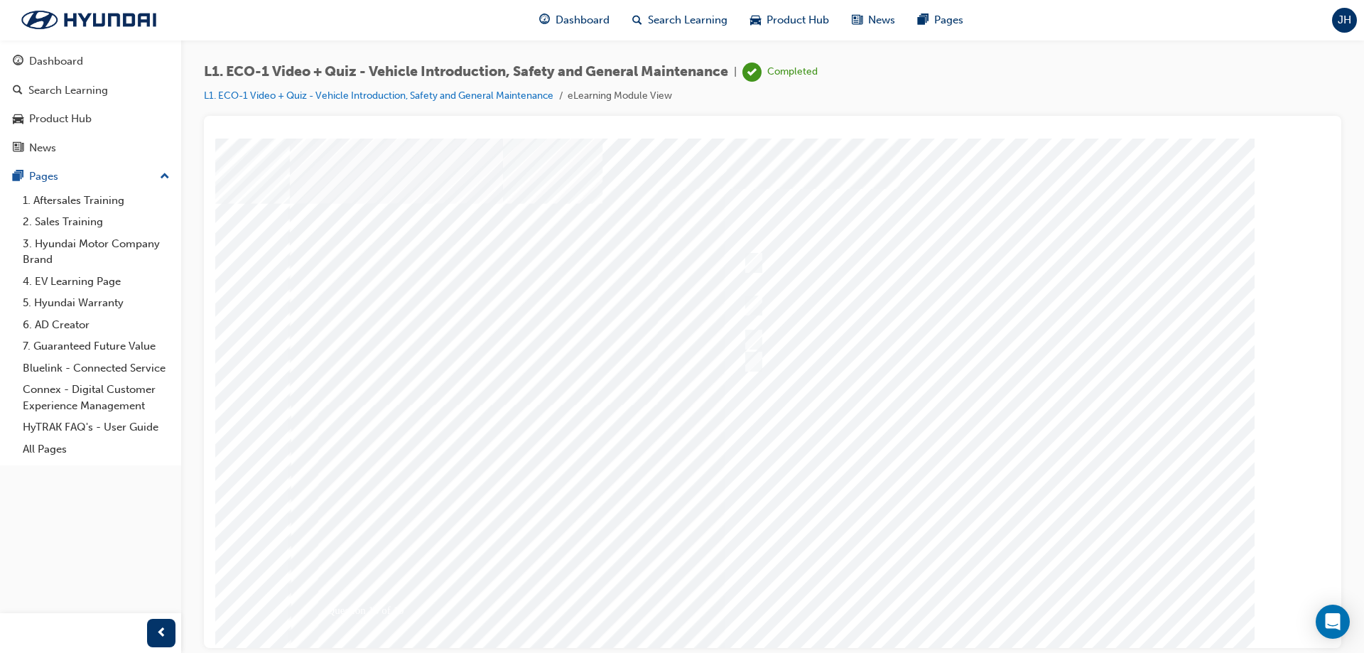
click at [917, 481] on div at bounding box center [773, 394] width 967 height 512
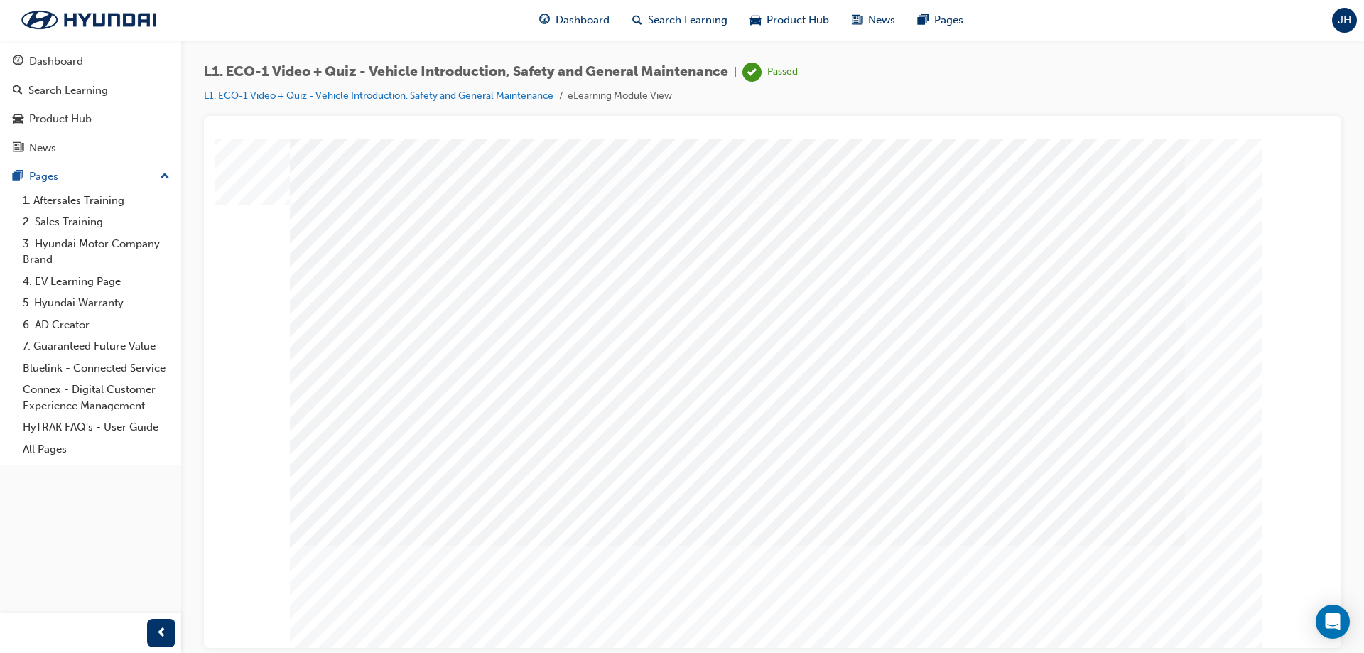
scroll to position [23, 0]
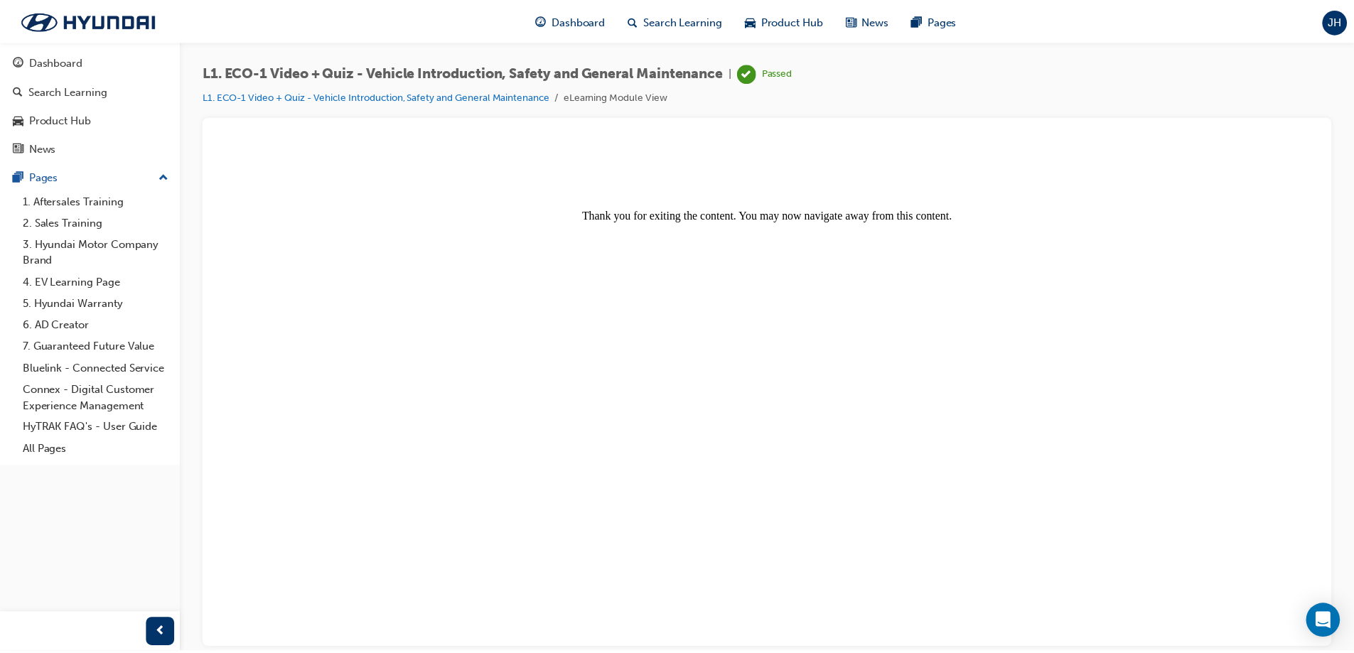
scroll to position [0, 0]
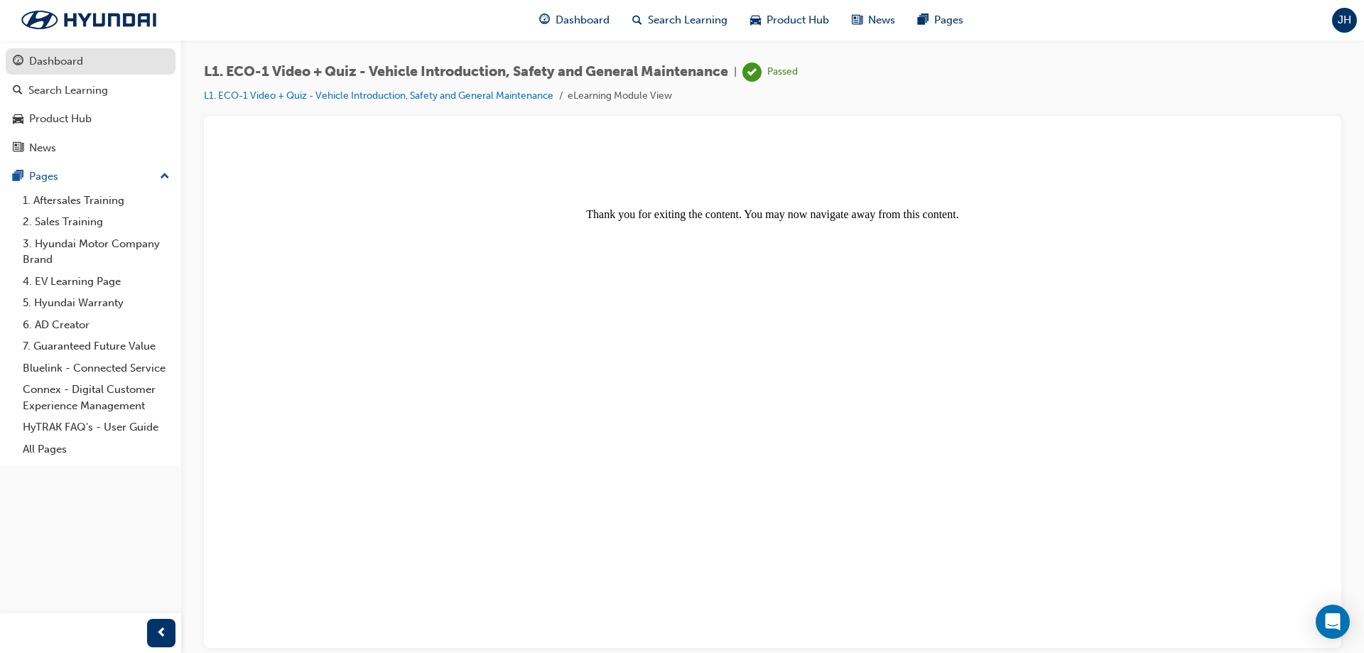
click at [65, 60] on div "Dashboard" at bounding box center [56, 61] width 54 height 16
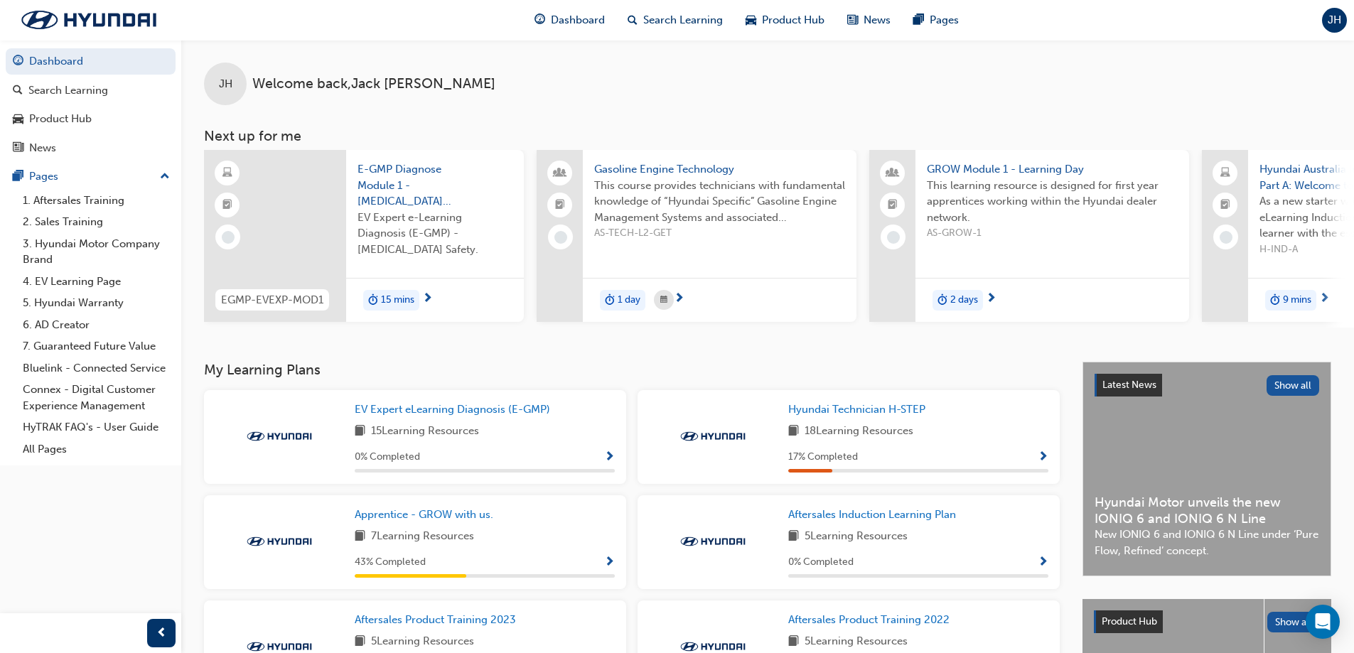
click at [1332, 25] on span "JH" at bounding box center [1335, 20] width 14 height 16
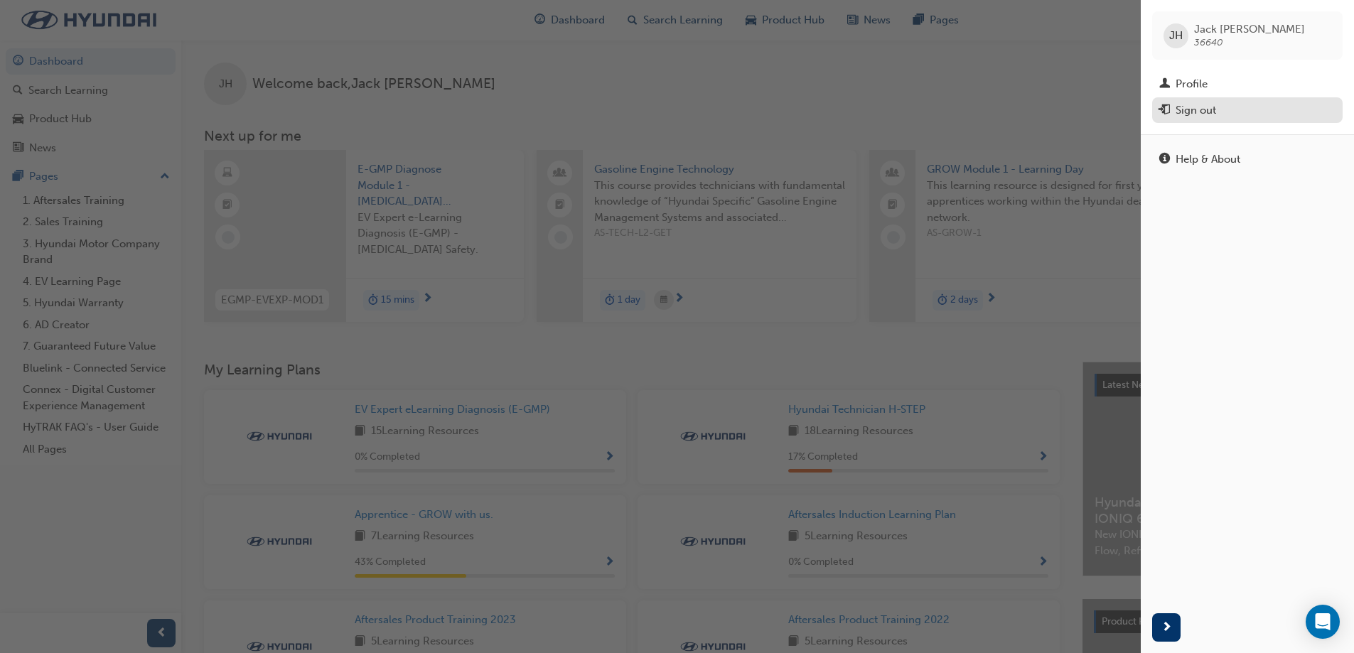
click at [1187, 109] on div "Sign out" at bounding box center [1195, 110] width 41 height 16
